Goal: Communication & Community: Connect with others

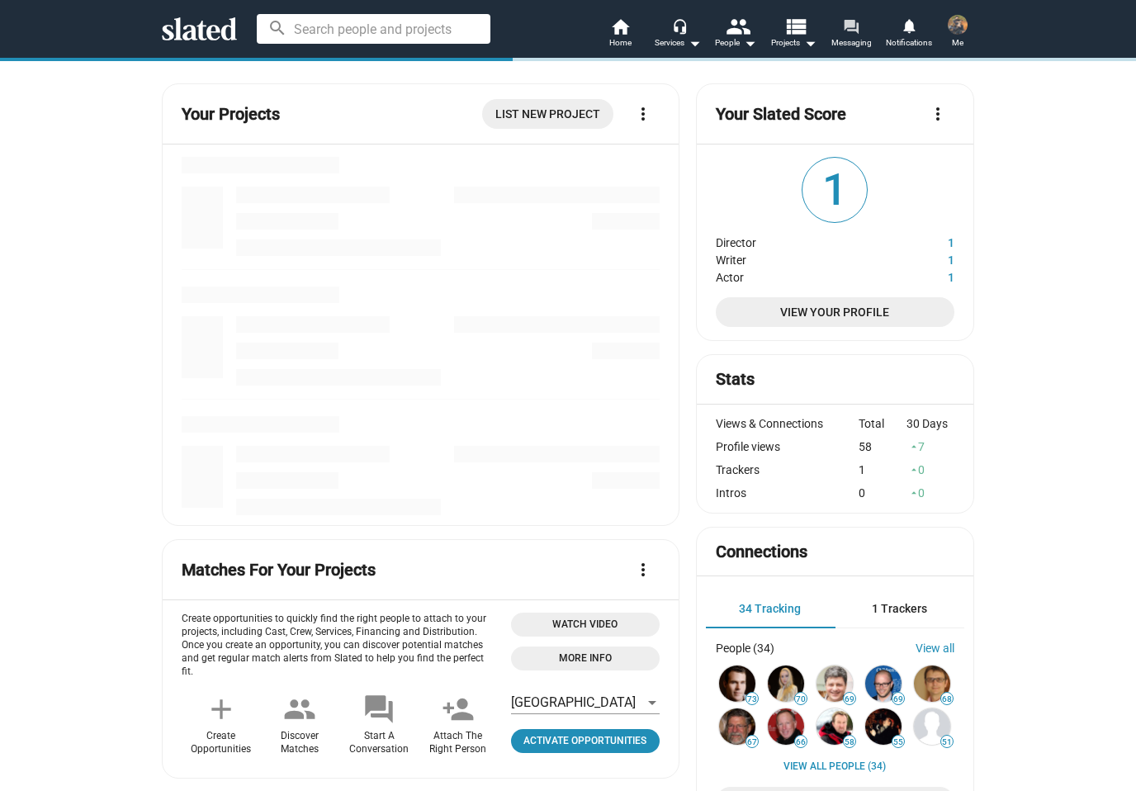
click at [849, 34] on mat-icon "forum" at bounding box center [851, 26] width 16 height 16
click at [863, 50] on span "Messaging" at bounding box center [851, 43] width 40 height 20
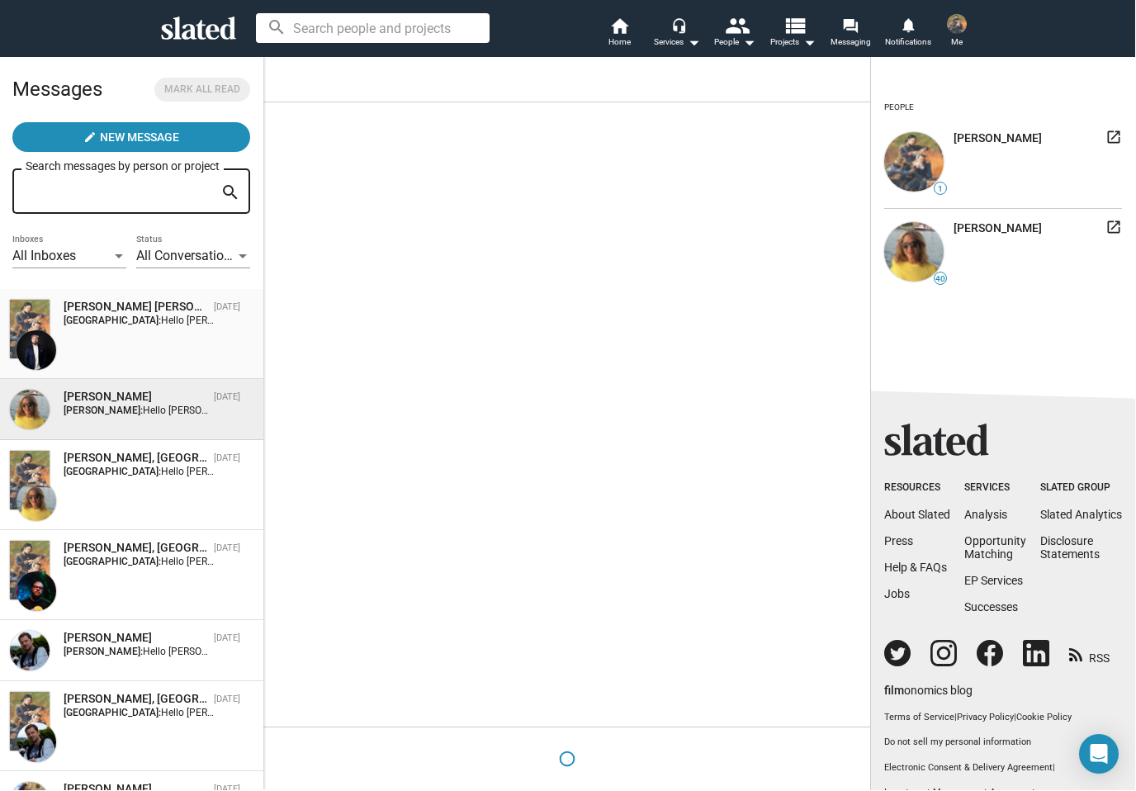
click at [196, 324] on span "Hello [PERSON_NAME], Thanks for contacting. I have nothing to report on financi…" at bounding box center [1001, 321] width 1678 height 12
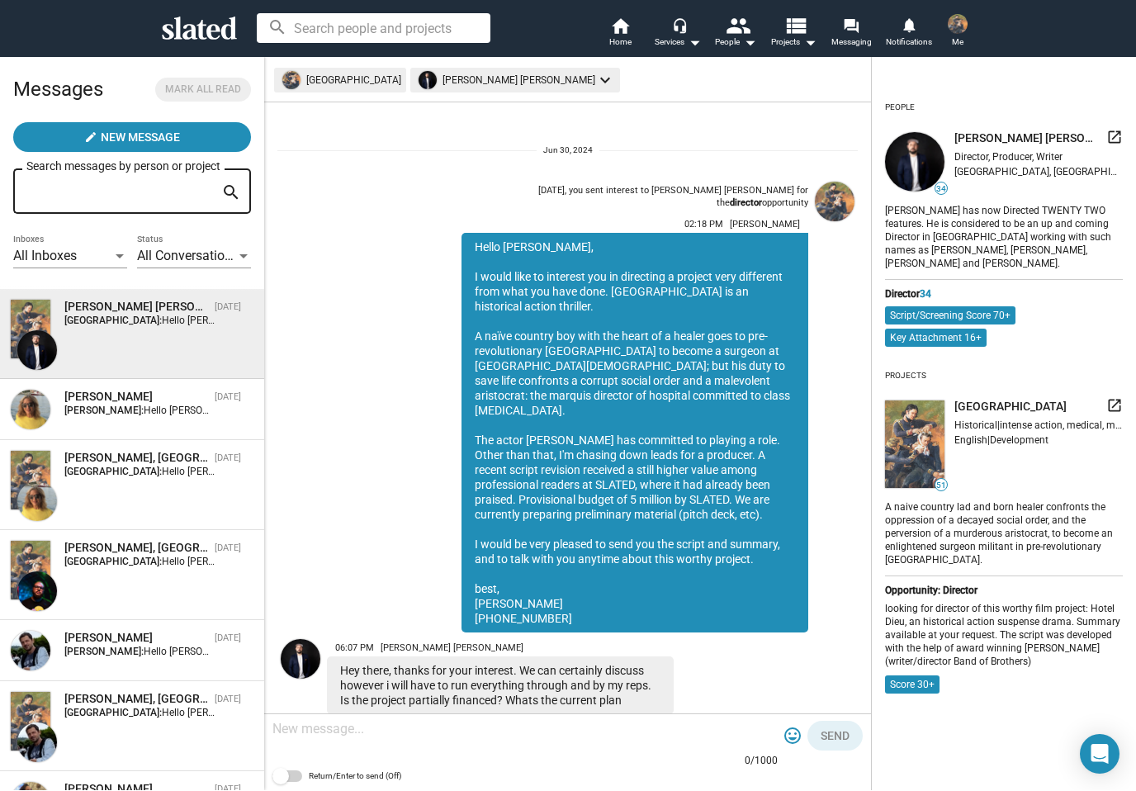
scroll to position [12, 0]
